Goal: Task Accomplishment & Management: Use online tool/utility

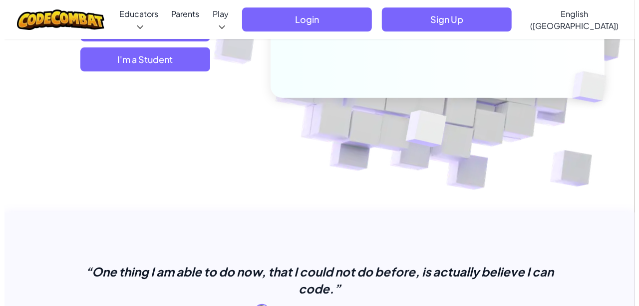
scroll to position [207, 0]
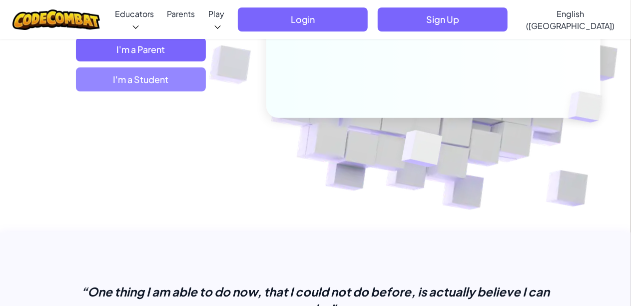
click at [167, 81] on span "I'm a Student" at bounding box center [141, 79] width 130 height 24
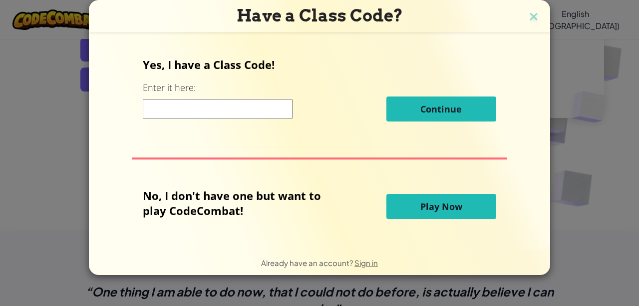
click at [437, 199] on button "Play Now" at bounding box center [442, 206] width 110 height 25
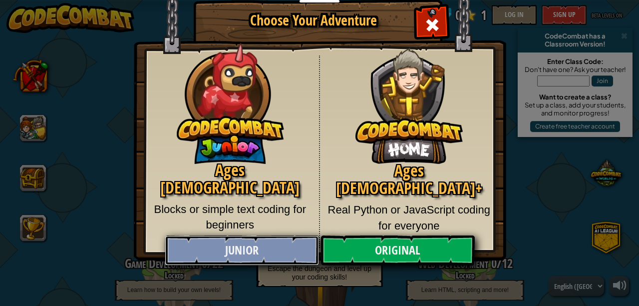
click at [245, 248] on link "Junior" at bounding box center [242, 250] width 154 height 30
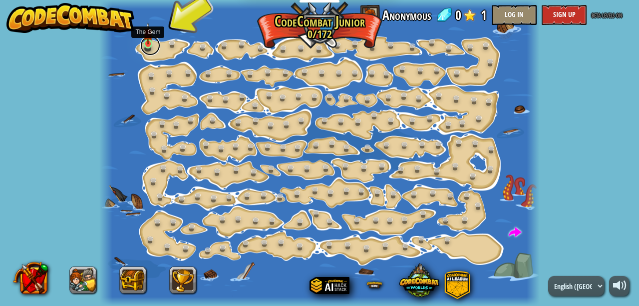
click at [149, 44] on link at bounding box center [150, 45] width 20 height 20
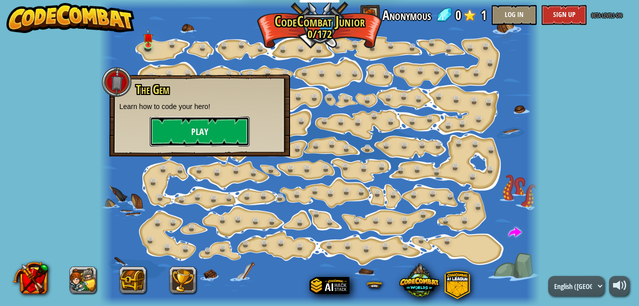
click at [197, 129] on button "Play" at bounding box center [200, 131] width 100 height 30
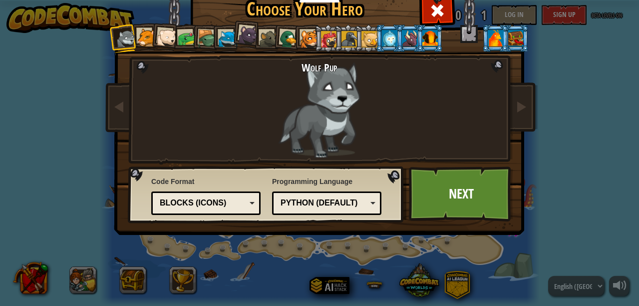
click at [532, 49] on img at bounding box center [321, 97] width 432 height 281
click at [246, 198] on div "Blocks (Icons)" at bounding box center [206, 202] width 96 height 15
click at [218, 138] on div "Wolf Pup" at bounding box center [320, 109] width 262 height 96
click at [315, 65] on h2 "Wolf Pup" at bounding box center [320, 67] width 262 height 12
click at [481, 209] on link "Next" at bounding box center [461, 193] width 104 height 55
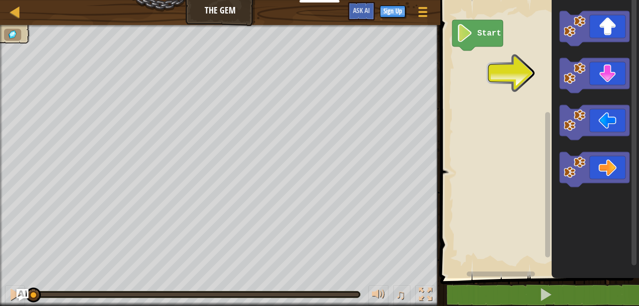
click at [515, 80] on rect "Blockly Workspace" at bounding box center [538, 136] width 202 height 283
click at [488, 32] on text "Start" at bounding box center [489, 33] width 24 height 9
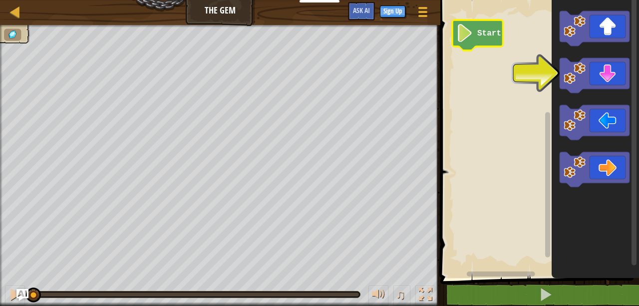
click at [465, 42] on image "Blockly Workspace" at bounding box center [464, 33] width 17 height 18
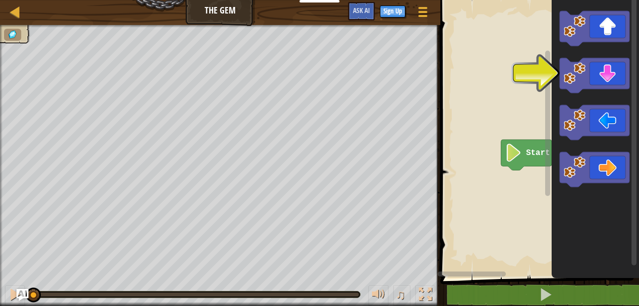
click at [594, 188] on div "Start" at bounding box center [538, 136] width 202 height 283
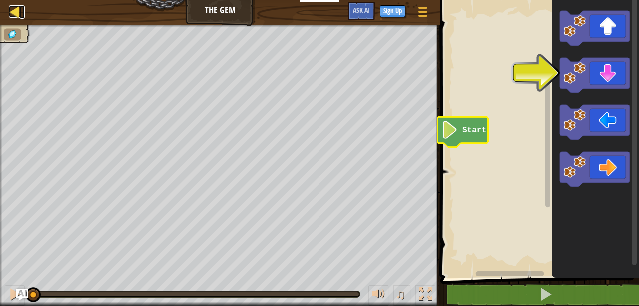
click at [12, 9] on div at bounding box center [15, 11] width 12 height 12
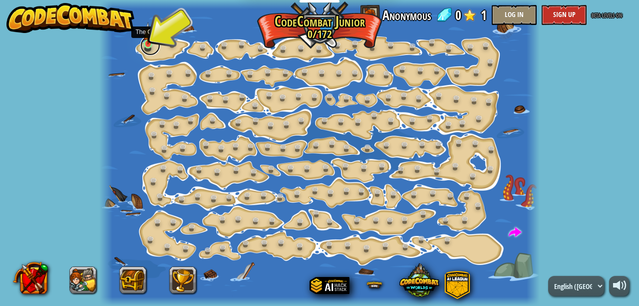
click at [148, 45] on link at bounding box center [150, 45] width 20 height 20
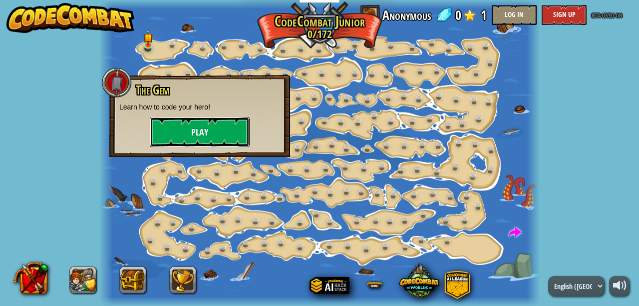
click at [198, 135] on button "Play" at bounding box center [200, 132] width 100 height 30
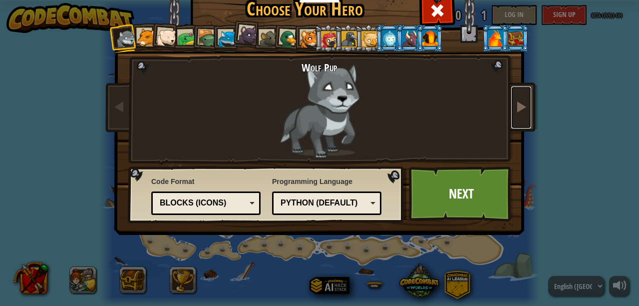
click at [515, 117] on link at bounding box center [521, 107] width 20 height 42
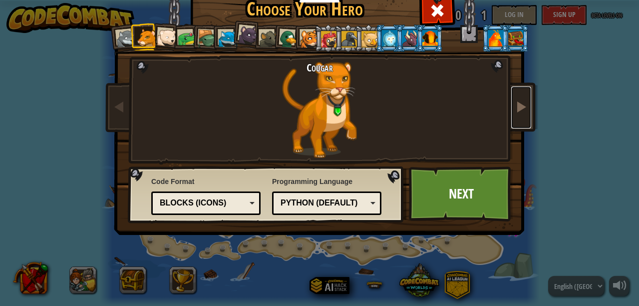
click at [515, 117] on link at bounding box center [521, 107] width 20 height 42
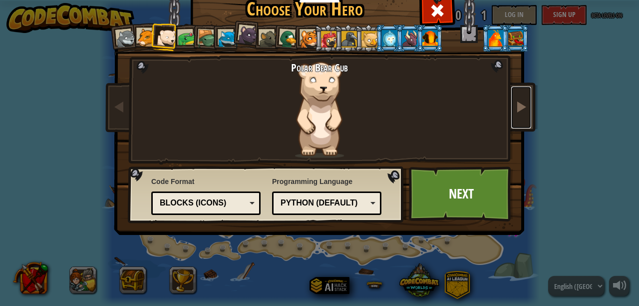
click at [515, 117] on link at bounding box center [521, 107] width 20 height 42
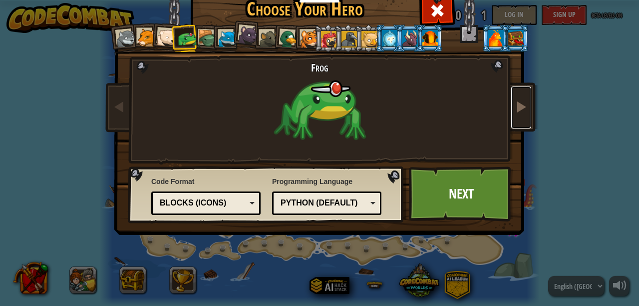
click at [515, 117] on link at bounding box center [521, 107] width 20 height 42
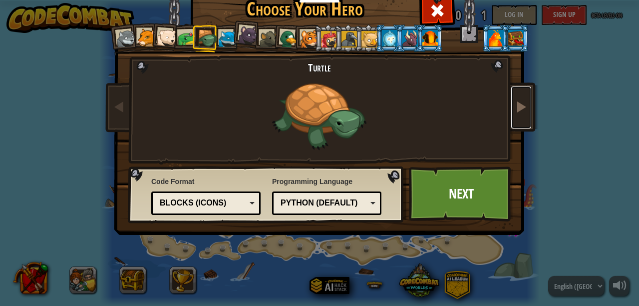
click at [515, 117] on link at bounding box center [521, 107] width 20 height 42
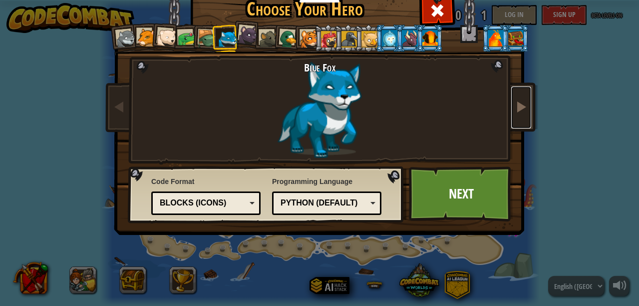
click at [515, 117] on link at bounding box center [521, 107] width 20 height 42
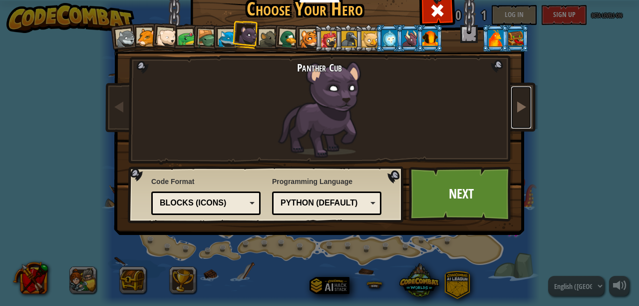
click at [515, 117] on link at bounding box center [521, 107] width 20 height 42
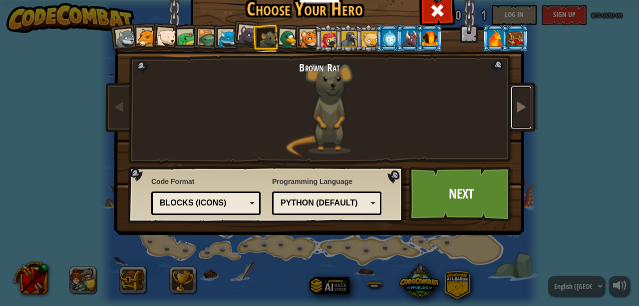
click at [515, 117] on link at bounding box center [521, 107] width 20 height 42
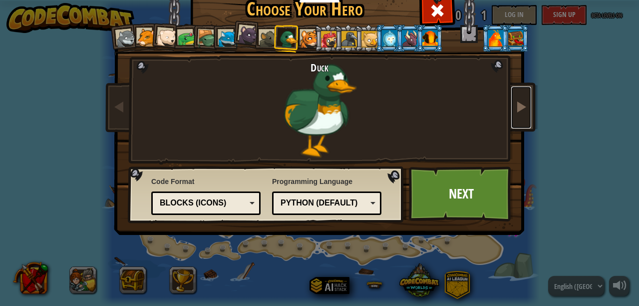
click at [515, 117] on link at bounding box center [521, 107] width 20 height 42
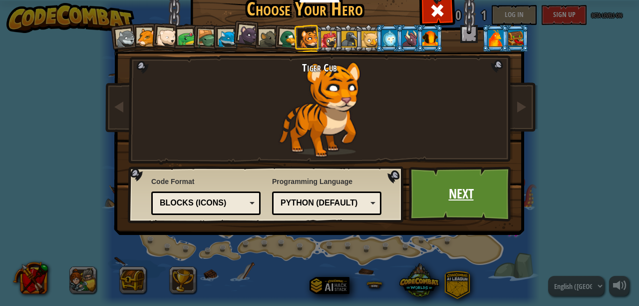
click at [469, 197] on link "Next" at bounding box center [461, 193] width 104 height 55
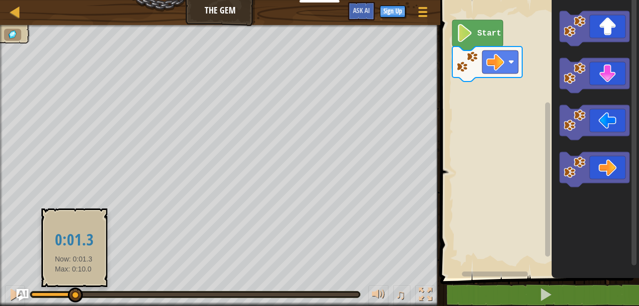
drag, startPoint x: 32, startPoint y: 294, endPoint x: 74, endPoint y: 296, distance: 42.0
click at [74, 296] on div at bounding box center [75, 294] width 15 height 15
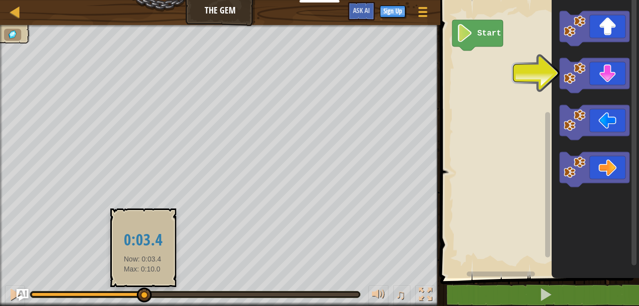
drag, startPoint x: 71, startPoint y: 291, endPoint x: 143, endPoint y: 301, distance: 73.1
click at [143, 301] on div at bounding box center [144, 294] width 15 height 15
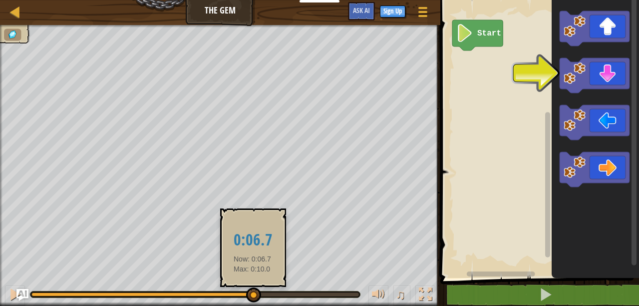
drag, startPoint x: 149, startPoint y: 293, endPoint x: 254, endPoint y: 298, distance: 105.0
click at [254, 298] on div at bounding box center [253, 294] width 15 height 15
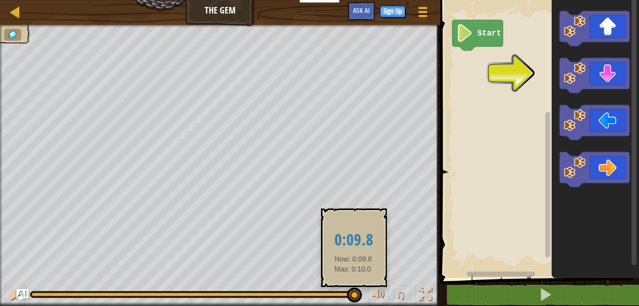
drag, startPoint x: 254, startPoint y: 292, endPoint x: 354, endPoint y: 300, distance: 100.2
click at [354, 300] on div at bounding box center [354, 294] width 15 height 15
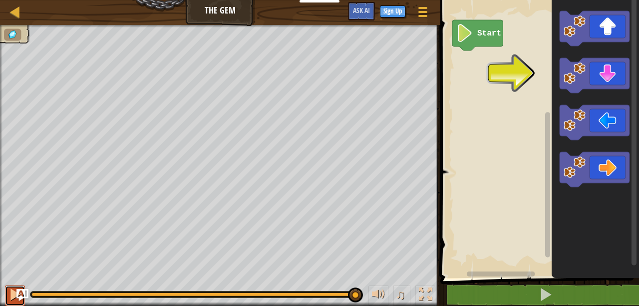
click at [13, 295] on div at bounding box center [14, 294] width 13 height 13
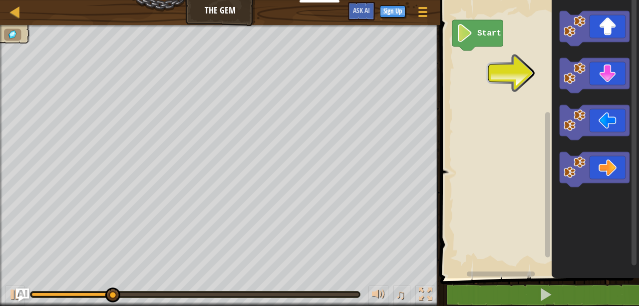
click at [21, 292] on img "Ask AI" at bounding box center [22, 294] width 13 height 13
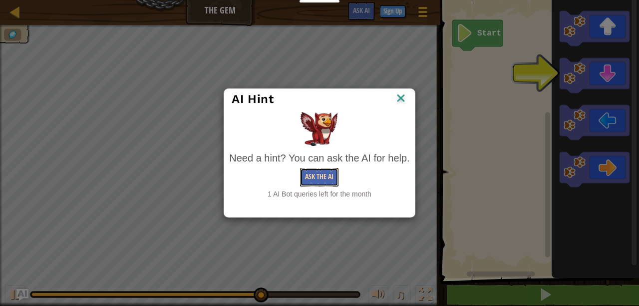
click at [324, 179] on button "Ask the AI" at bounding box center [319, 177] width 38 height 18
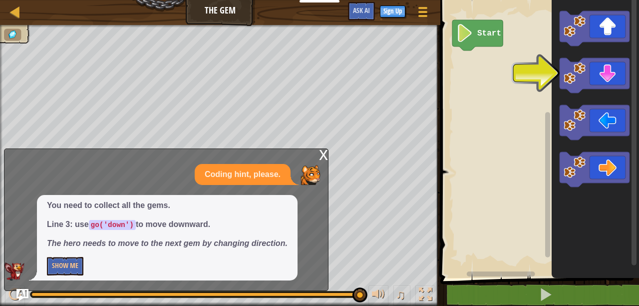
click at [324, 153] on div "x" at bounding box center [323, 154] width 9 height 10
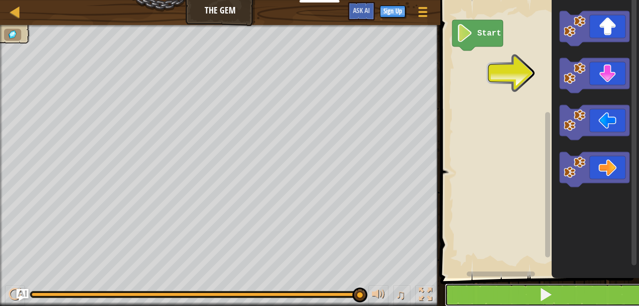
click at [549, 294] on span at bounding box center [546, 294] width 14 height 14
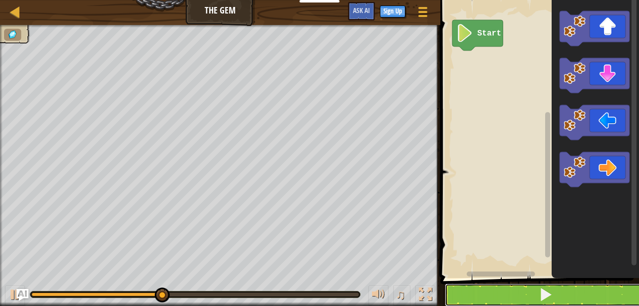
click at [337, 295] on div at bounding box center [195, 294] width 328 height 4
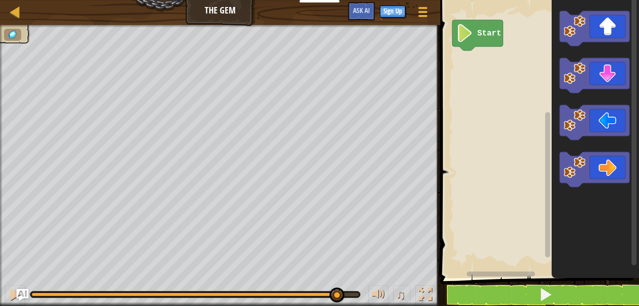
click at [241, 8] on div "Map The Gem Game Menu Sign Up Ask AI" at bounding box center [220, 12] width 440 height 25
click at [0, 26] on div at bounding box center [220, 26] width 440 height 2
click at [13, 35] on img at bounding box center [12, 34] width 11 height 9
click at [16, 299] on img "Ask AI" at bounding box center [22, 294] width 13 height 13
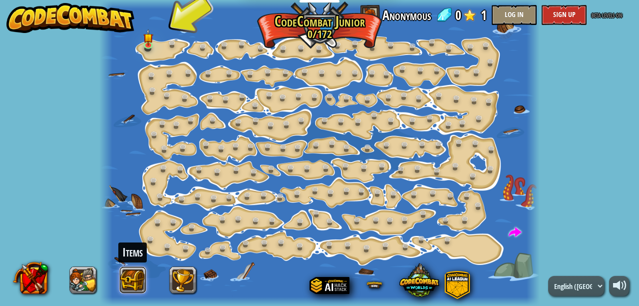
click at [133, 283] on button at bounding box center [132, 279] width 27 height 27
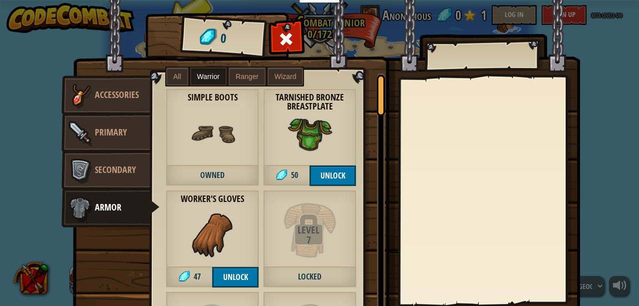
click at [30, 119] on div "Items 0 Misc Accessories Primary Secondary Armor All Warrior Ranger Wizard Leve…" at bounding box center [319, 153] width 639 height 306
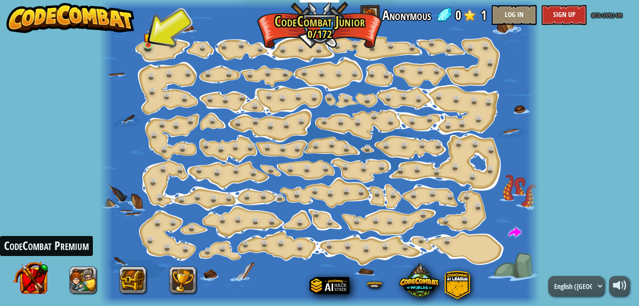
click at [37, 273] on button at bounding box center [29, 277] width 35 height 35
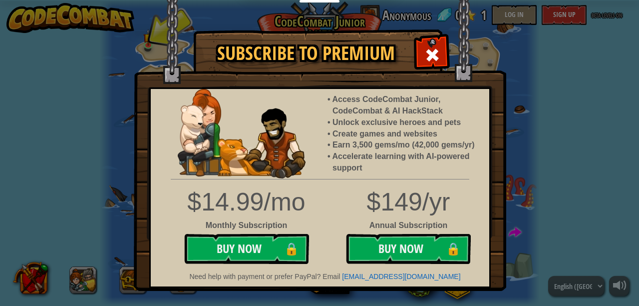
click at [524, 61] on div "Subscribe to Premium Access CodeCombat Junior, CodeCombat & AI HackStack Unlock…" at bounding box center [319, 153] width 639 height 306
click at [425, 51] on span at bounding box center [432, 55] width 16 height 16
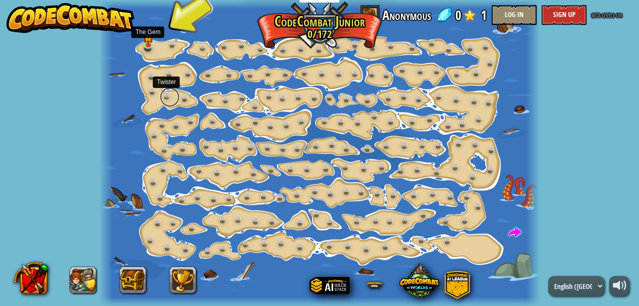
click at [171, 99] on link at bounding box center [170, 97] width 20 height 20
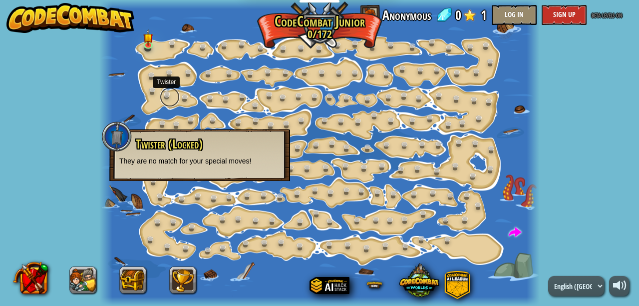
click at [171, 99] on link at bounding box center [170, 97] width 20 height 20
click at [167, 146] on span "Twister (Locked)" at bounding box center [169, 143] width 67 height 17
click at [80, 45] on div "powered by Step Change (Locked) Change step arguments. Go Smart (Locked) Now we…" at bounding box center [319, 153] width 639 height 306
click at [73, 32] on img at bounding box center [70, 18] width 128 height 30
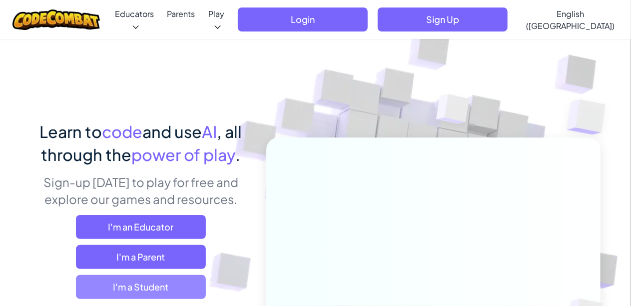
click at [185, 288] on span "I'm a Student" at bounding box center [141, 287] width 130 height 24
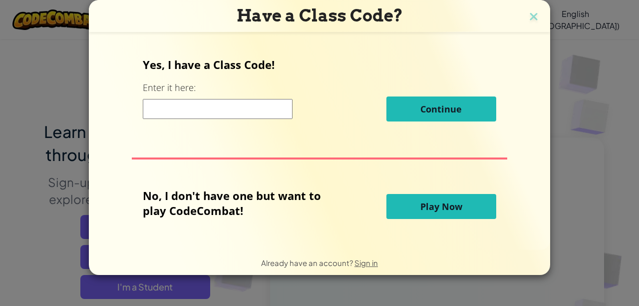
click at [420, 208] on span "Play Now" at bounding box center [441, 206] width 42 height 12
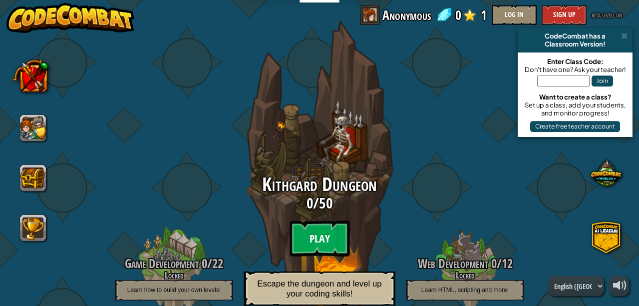
click at [317, 228] on btn "Play" at bounding box center [320, 238] width 60 height 36
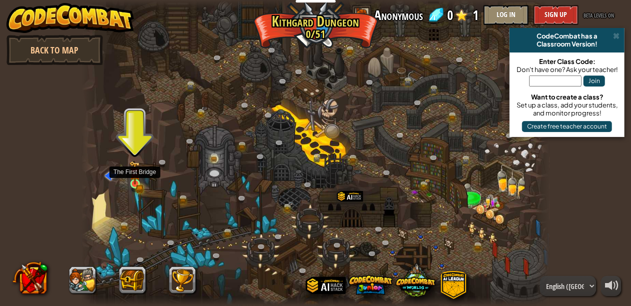
click at [136, 179] on img at bounding box center [134, 172] width 11 height 23
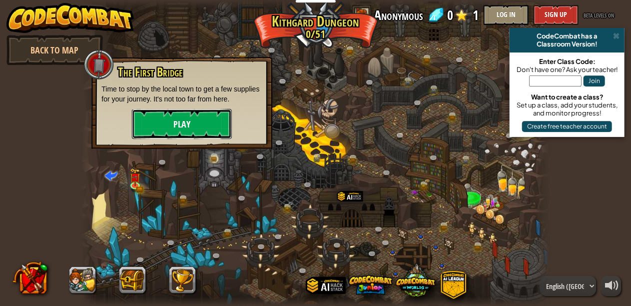
click at [160, 132] on button "Play" at bounding box center [182, 124] width 100 height 30
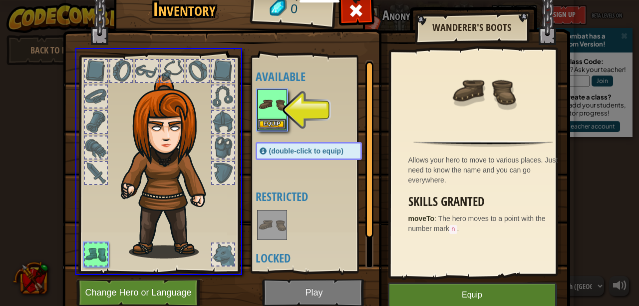
drag, startPoint x: 269, startPoint y: 115, endPoint x: 265, endPoint y: 138, distance: 23.3
click at [265, 138] on div "Inventory 0 Available Equip (double-click to equip) Restricted Locked Wanderer'…" at bounding box center [319, 153] width 639 height 306
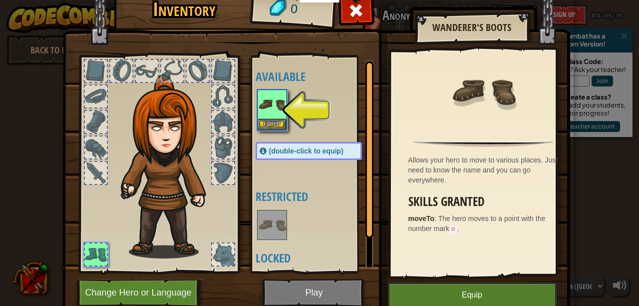
click at [319, 104] on div at bounding box center [319, 110] width 126 height 44
drag, startPoint x: 145, startPoint y: 72, endPoint x: 149, endPoint y: 87, distance: 15.4
click at [149, 87] on div at bounding box center [158, 161] width 165 height 225
click at [136, 73] on div at bounding box center [147, 71] width 22 height 22
drag, startPoint x: 142, startPoint y: 71, endPoint x: 138, endPoint y: 160, distance: 89.0
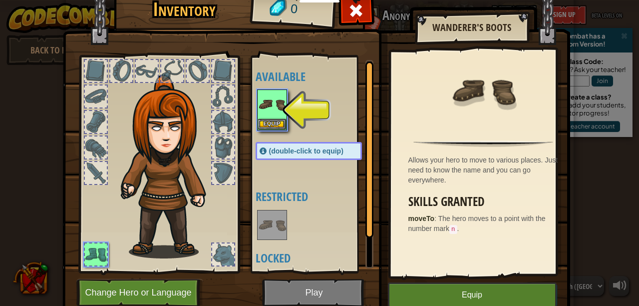
click at [143, 157] on div at bounding box center [158, 161] width 165 height 225
click at [271, 109] on img at bounding box center [272, 104] width 28 height 28
click at [270, 124] on button "Equip" at bounding box center [272, 123] width 28 height 10
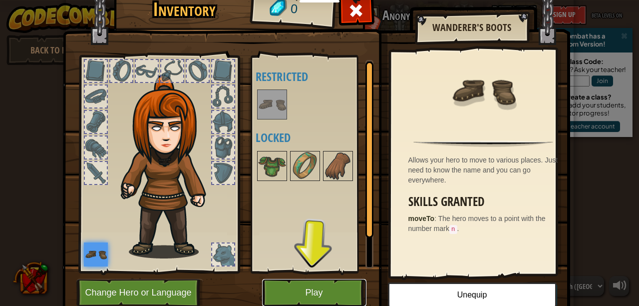
click at [320, 294] on button "Play" at bounding box center [314, 292] width 104 height 27
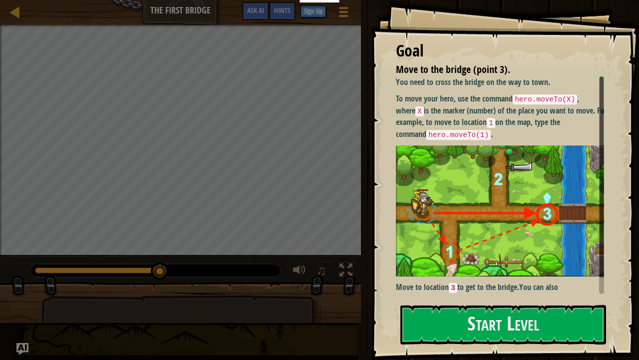
drag, startPoint x: 38, startPoint y: 267, endPoint x: 194, endPoint y: 271, distance: 155.9
click at [194, 271] on div at bounding box center [155, 270] width 250 height 13
drag, startPoint x: 160, startPoint y: 271, endPoint x: 203, endPoint y: 272, distance: 43.0
drag, startPoint x: 211, startPoint y: 273, endPoint x: 219, endPoint y: 272, distance: 8.5
click at [211, 273] on div at bounding box center [155, 270] width 250 height 13
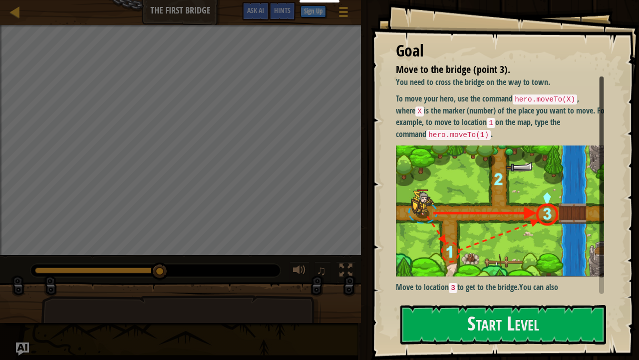
click at [28, 305] on div "Map The First Bridge Game Menu Done Sign Up Hints Ask AI 1 הההההההההההההההההההה…" at bounding box center [319, 180] width 639 height 360
click at [10, 5] on div at bounding box center [15, 11] width 12 height 12
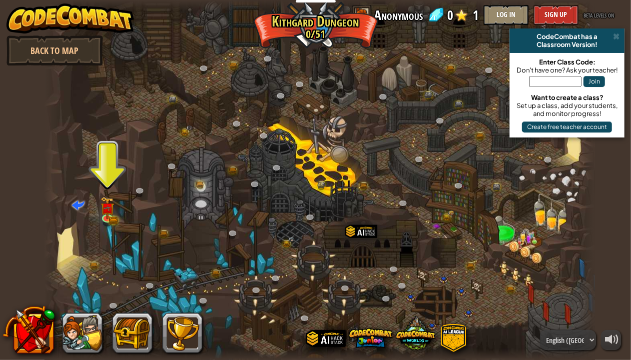
click at [13, 10] on img at bounding box center [70, 18] width 128 height 30
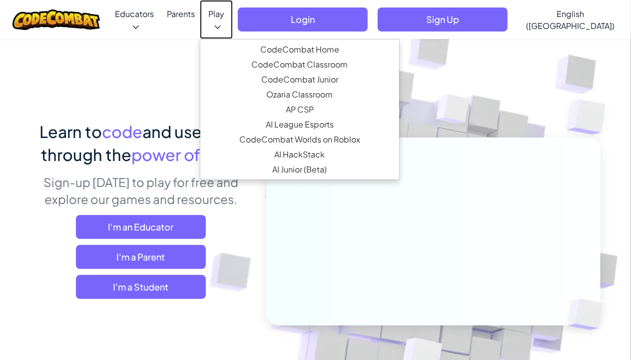
click at [233, 16] on link "Play" at bounding box center [216, 19] width 33 height 39
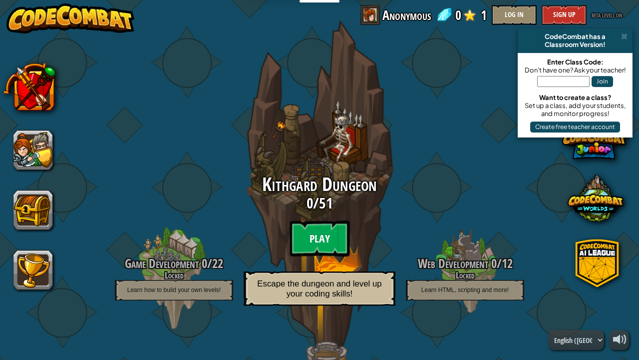
click at [317, 235] on btn "Play" at bounding box center [320, 238] width 60 height 36
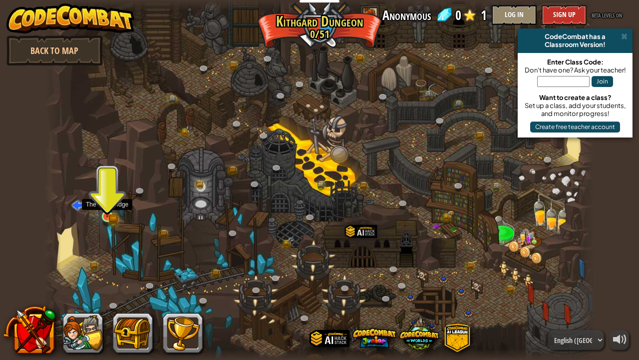
click at [108, 211] on div at bounding box center [107, 216] width 11 height 11
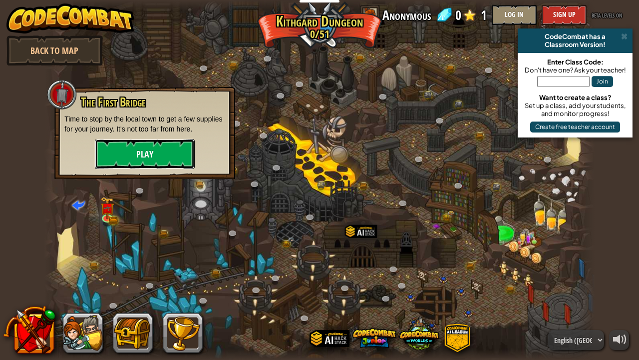
click at [141, 140] on button "Play" at bounding box center [145, 154] width 100 height 30
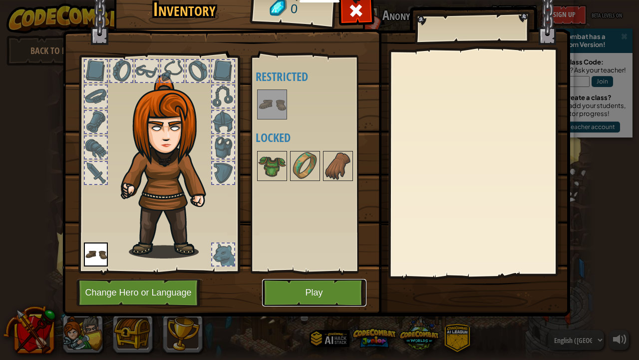
click at [296, 288] on button "Play" at bounding box center [314, 292] width 104 height 27
